Goal: Task Accomplishment & Management: Use online tool/utility

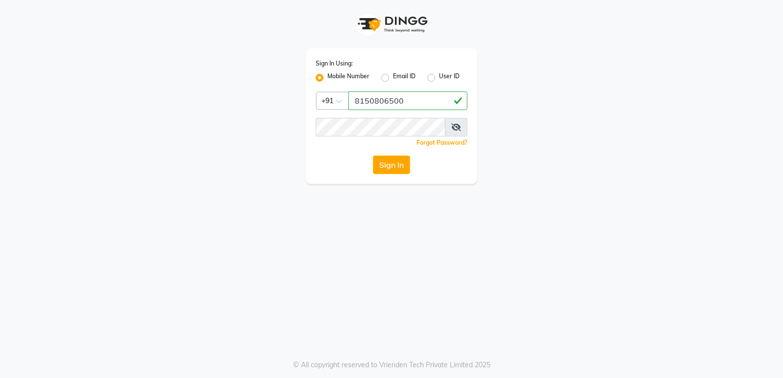
type input "8150806500"
click at [373, 156] on button "Sign In" at bounding box center [391, 165] width 37 height 19
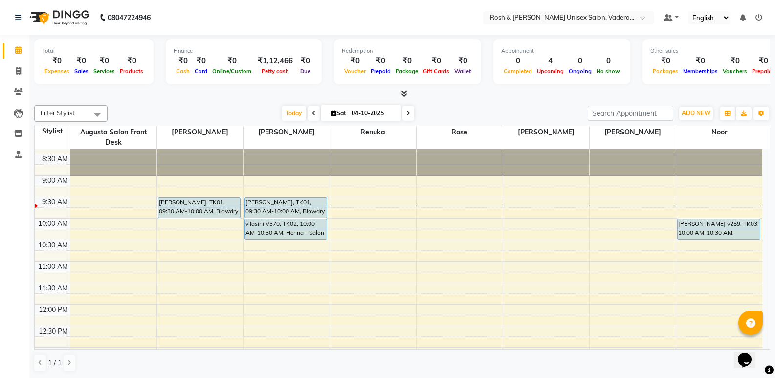
scroll to position [114, 0]
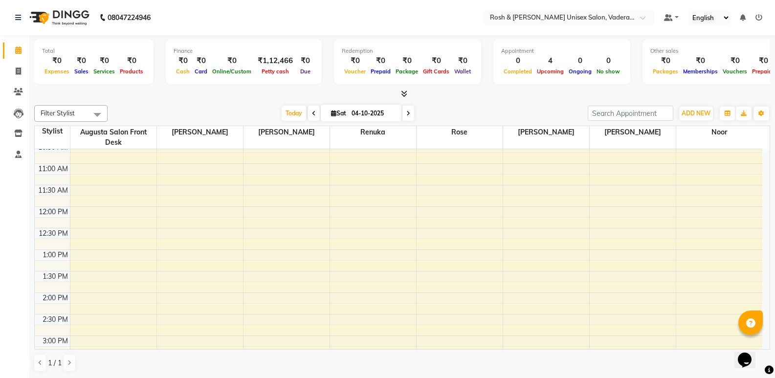
click at [245, 229] on div "8:00 AM 8:30 AM 9:00 AM 9:30 AM 10:00 AM 10:30 AM 11:00 AM 11:30 AM 12:00 PM 12…" at bounding box center [399, 314] width 728 height 559
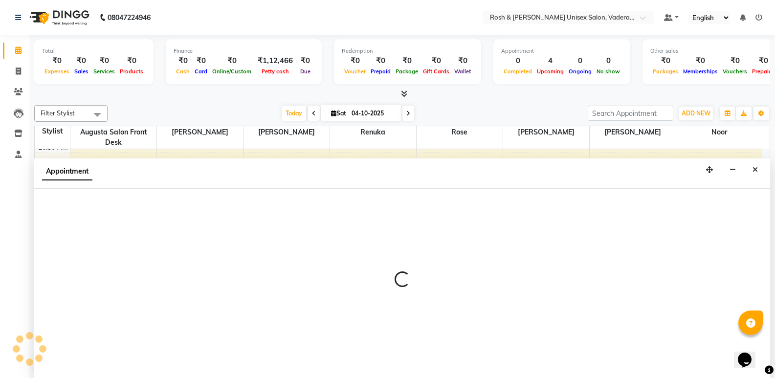
scroll to position [0, 0]
select select "87534"
select select "tentative"
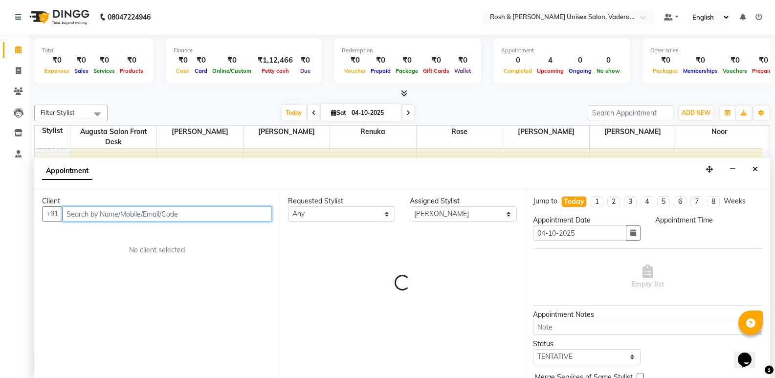
select select "750"
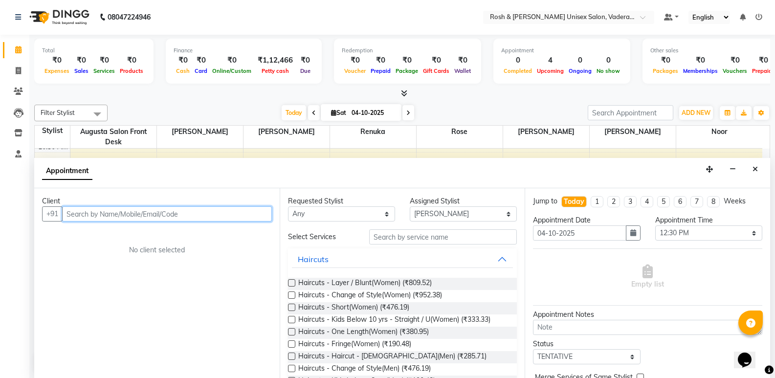
click at [182, 217] on input "text" at bounding box center [167, 213] width 210 height 15
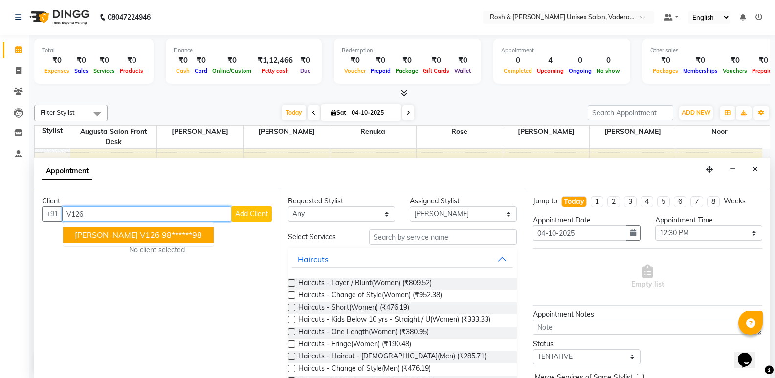
click at [162, 233] on ngb-highlight "98******98" at bounding box center [182, 235] width 40 height 10
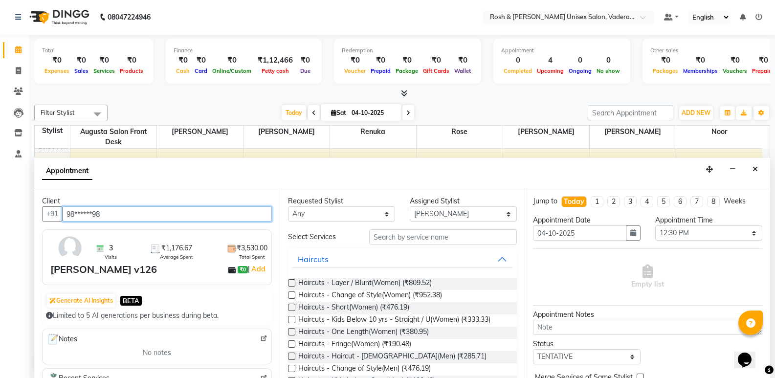
type input "98******98"
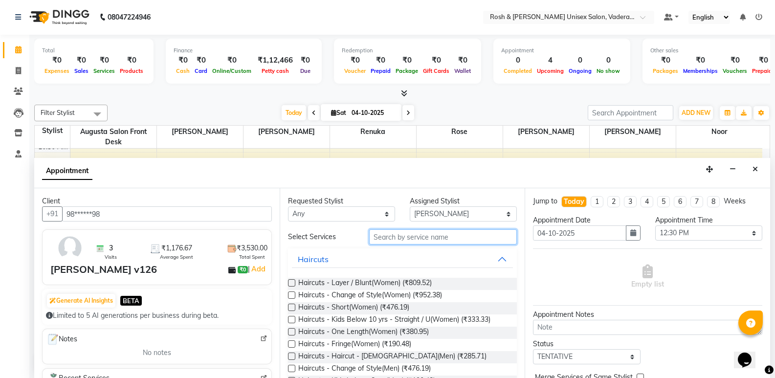
click at [415, 235] on input "text" at bounding box center [443, 236] width 148 height 15
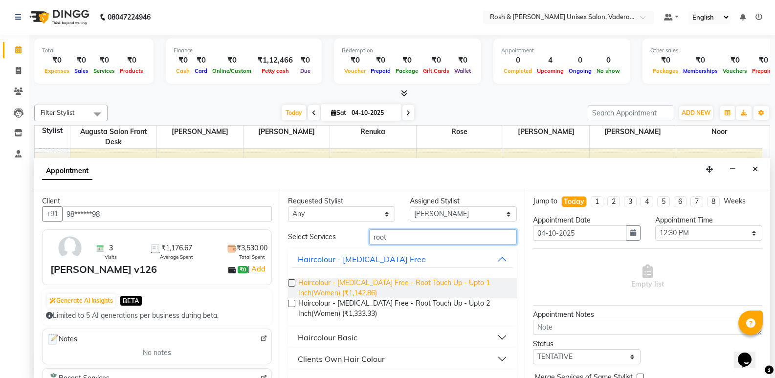
type input "root"
click at [377, 293] on span "Haircolour - [MEDICAL_DATA] Free - Root Touch Up - Upto 1 Inch(Women) (₹1,142.8…" at bounding box center [403, 288] width 211 height 21
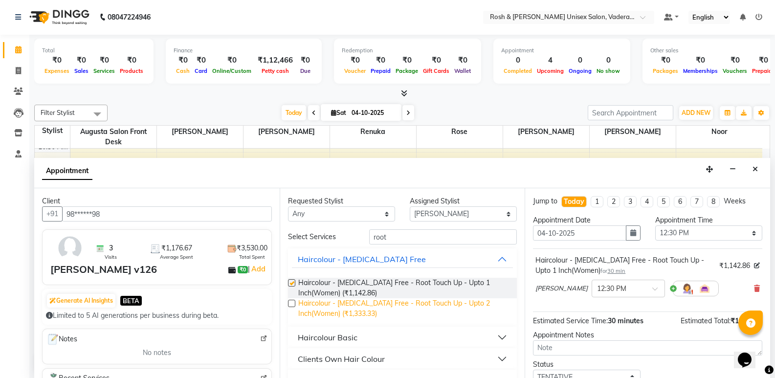
checkbox input "false"
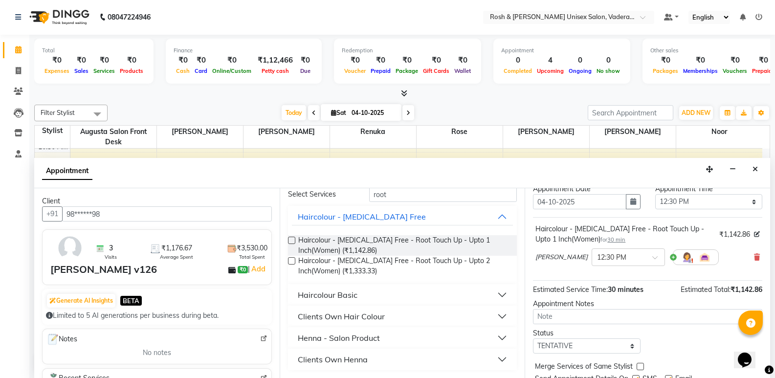
scroll to position [68, 0]
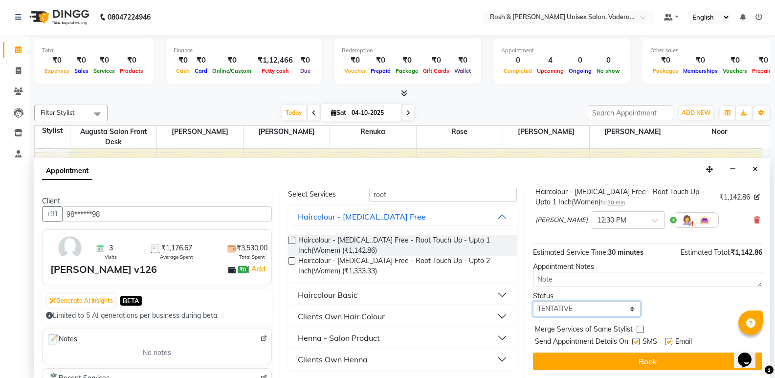
click at [594, 303] on select "Select TENTATIVE CONFIRM CHECK-IN UPCOMING" at bounding box center [586, 308] width 107 height 15
select select "upcoming"
click at [533, 301] on select "Select TENTATIVE CONFIRM CHECK-IN UPCOMING" at bounding box center [586, 308] width 107 height 15
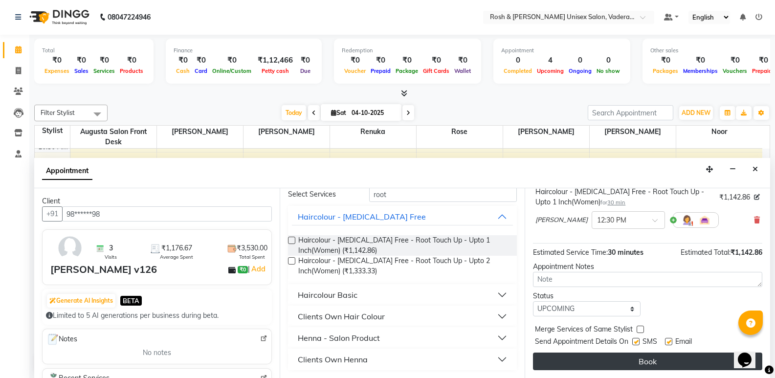
click at [648, 359] on button "Book" at bounding box center [647, 362] width 229 height 18
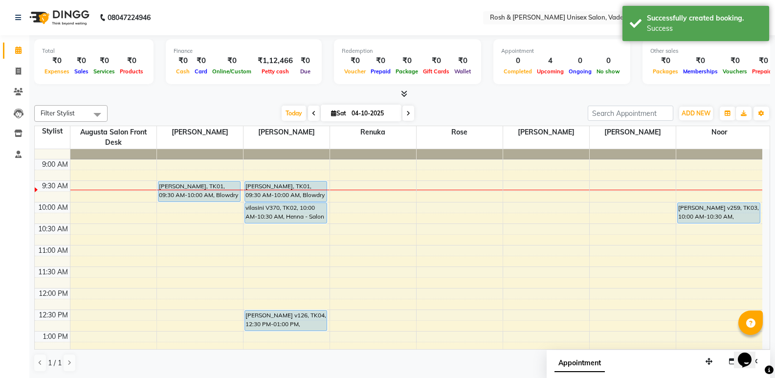
scroll to position [49, 0]
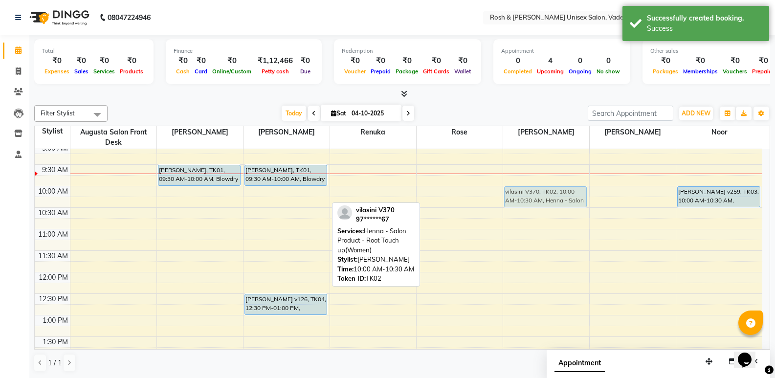
drag, startPoint x: 279, startPoint y: 194, endPoint x: 502, endPoint y: 193, distance: 223.5
click at [508, 192] on tr "[PERSON_NAME], TK01, 09:30 AM-10:00 AM, Blowdry Flat Iron - Straight - Upto Sho…" at bounding box center [399, 379] width 728 height 559
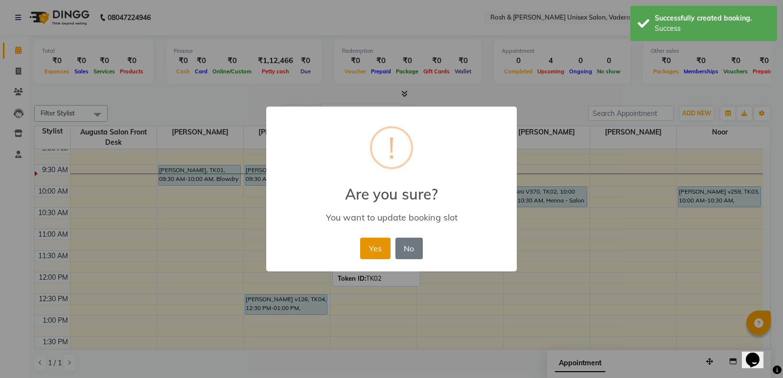
click at [388, 246] on button "Yes" at bounding box center [375, 249] width 30 height 22
